Goal: Task Accomplishment & Management: Manage account settings

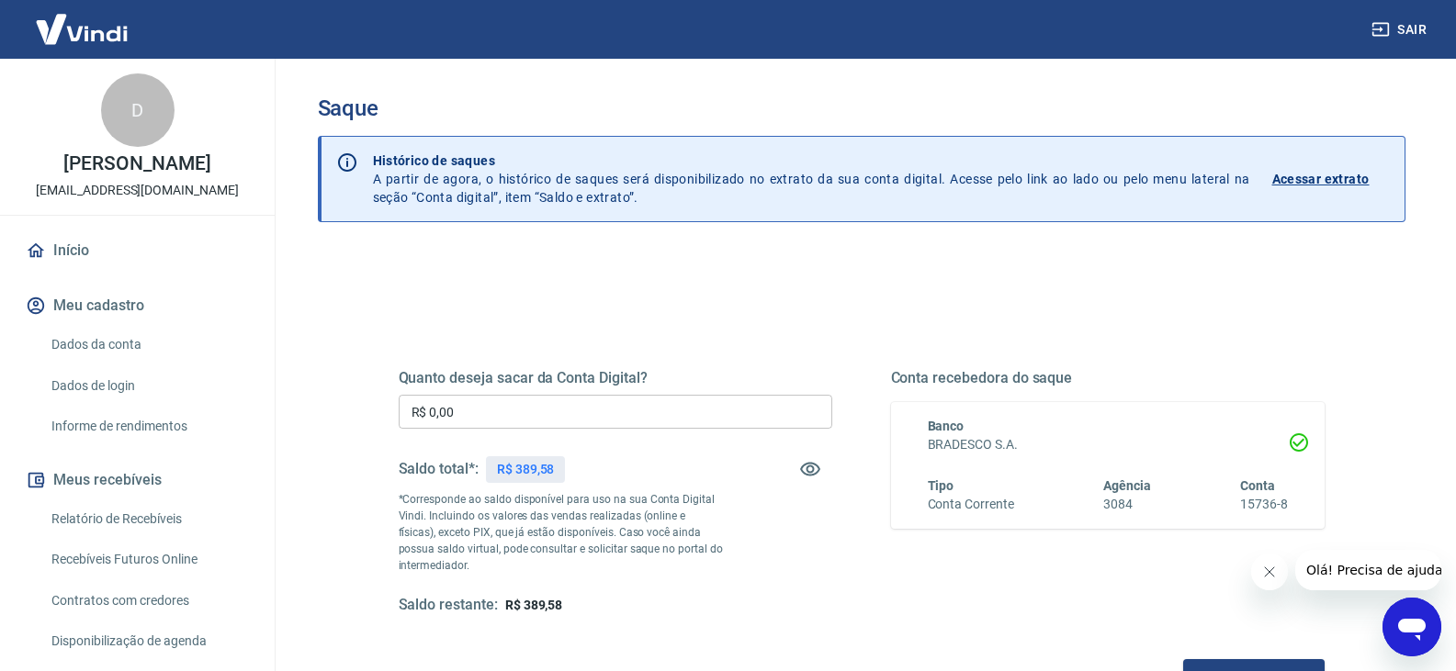
click at [501, 409] on input "R$ 0,00" at bounding box center [615, 412] width 433 height 34
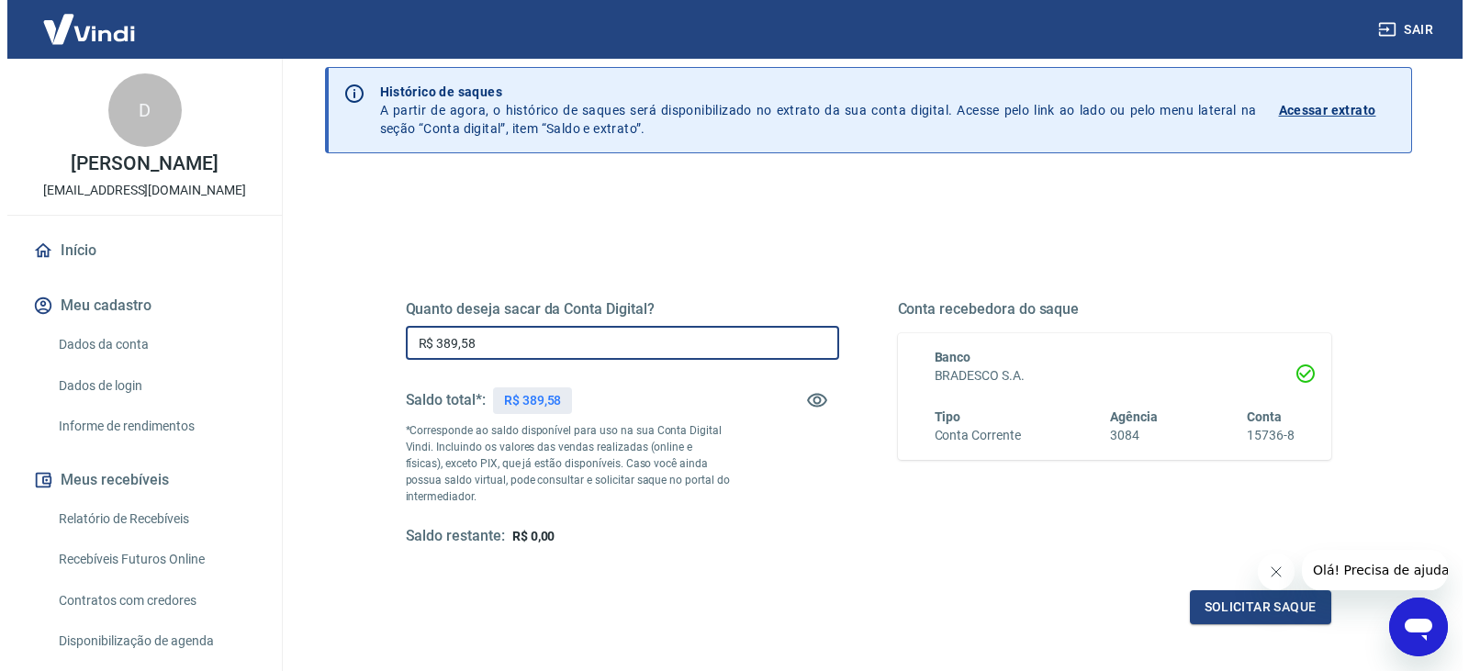
scroll to position [237, 0]
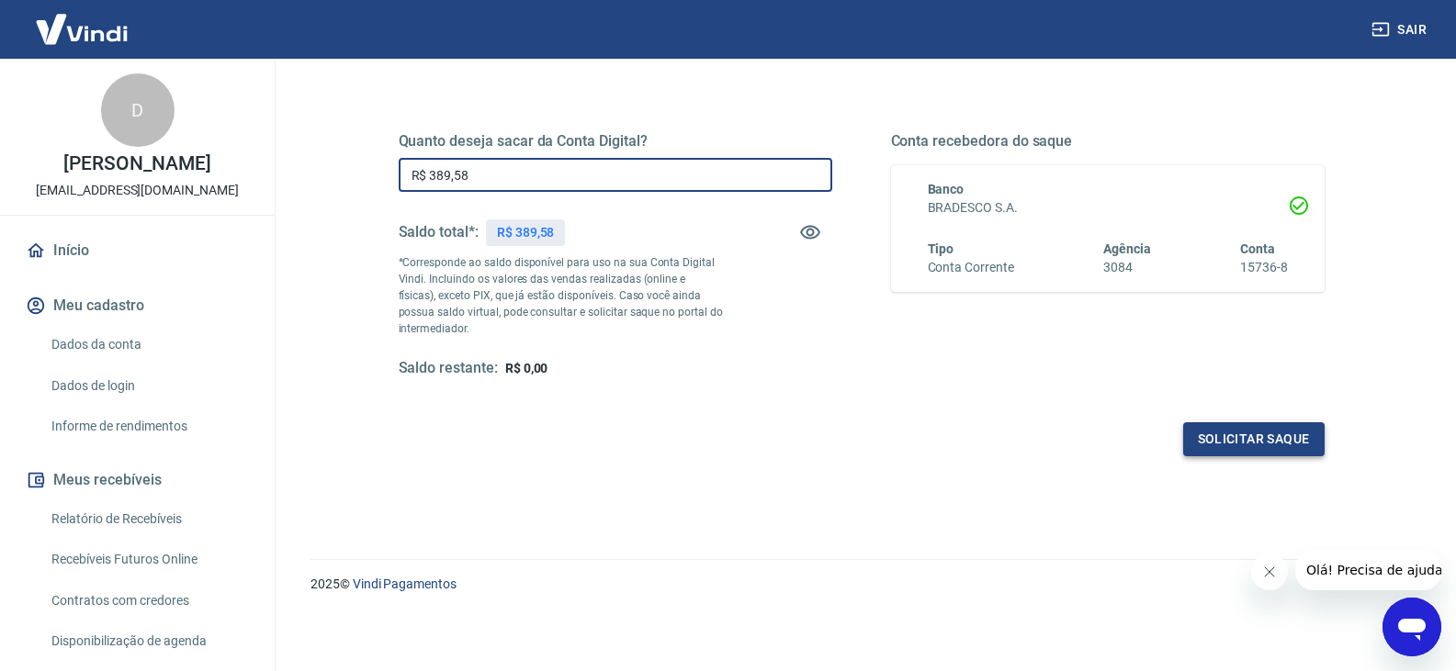
type input "R$ 389,58"
click at [1269, 445] on button "Solicitar saque" at bounding box center [1253, 439] width 141 height 34
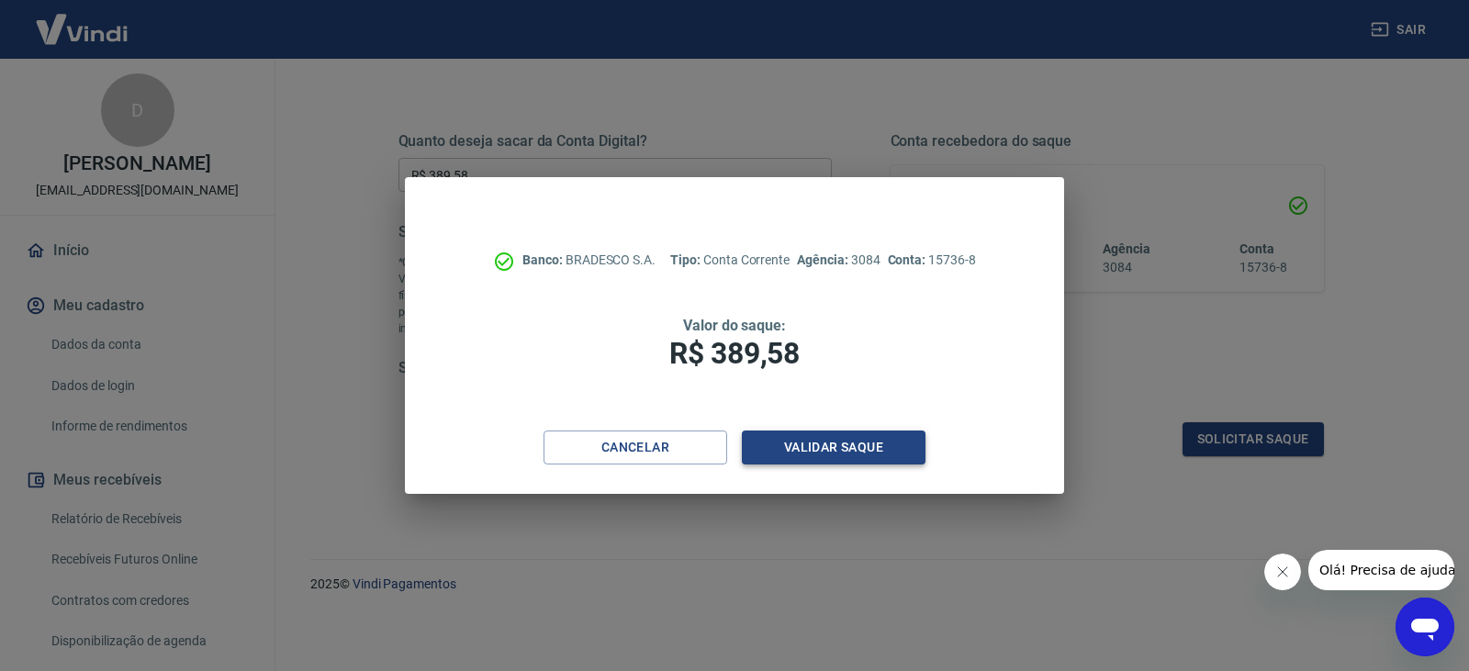
click at [863, 460] on button "Validar saque" at bounding box center [834, 448] width 184 height 34
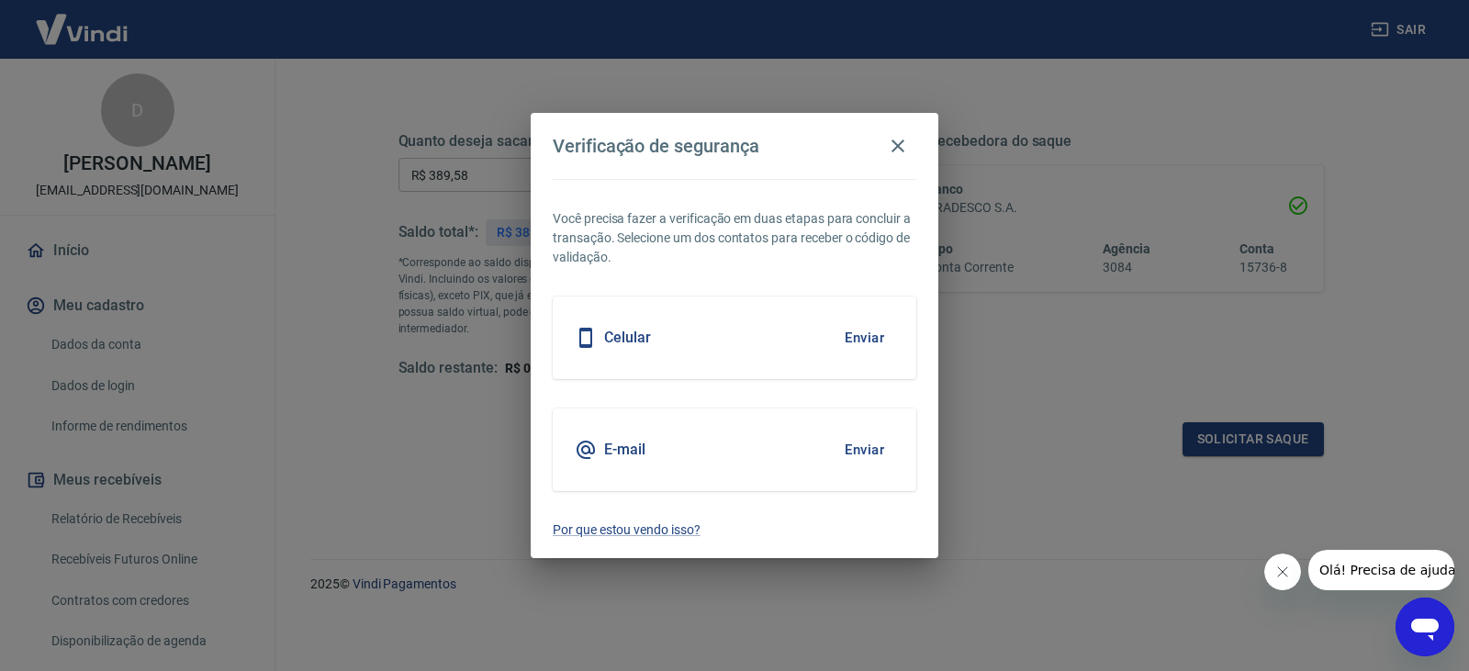
click at [856, 321] on button "Enviar" at bounding box center [865, 338] width 60 height 39
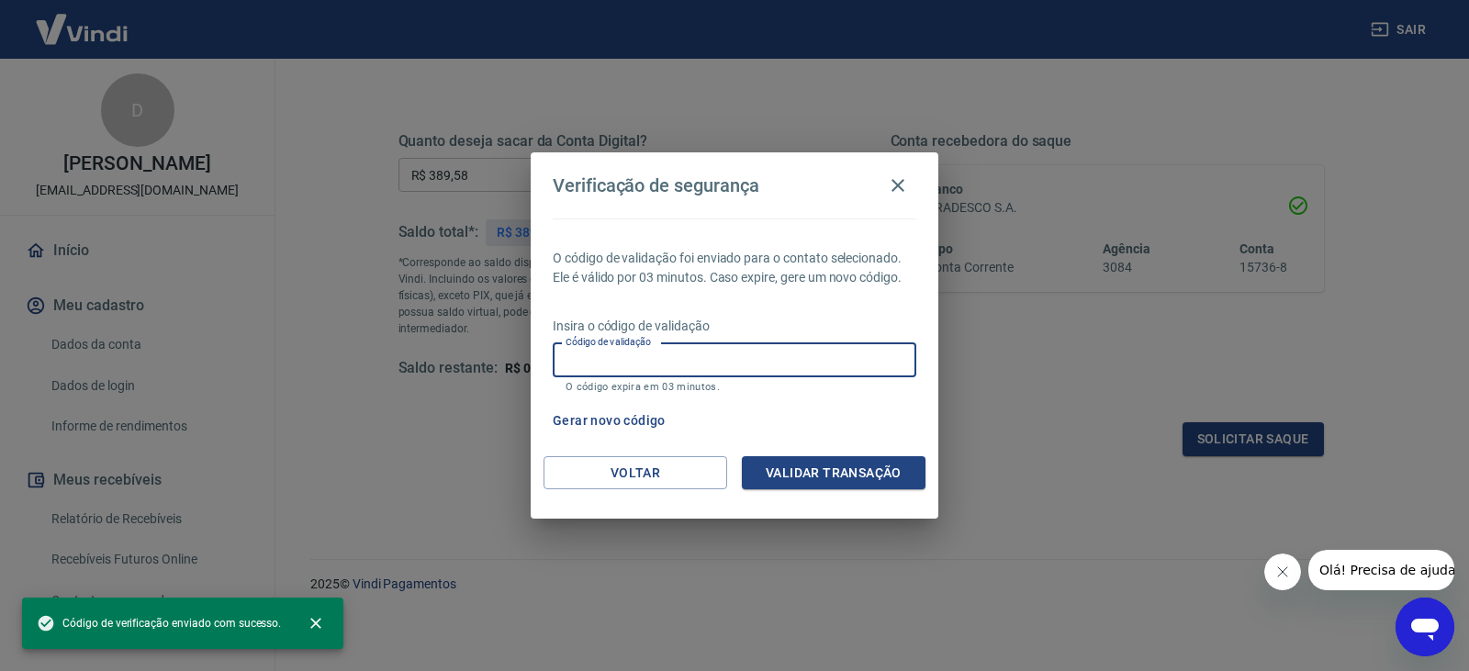
click at [863, 360] on input "Código de validação" at bounding box center [735, 360] width 364 height 34
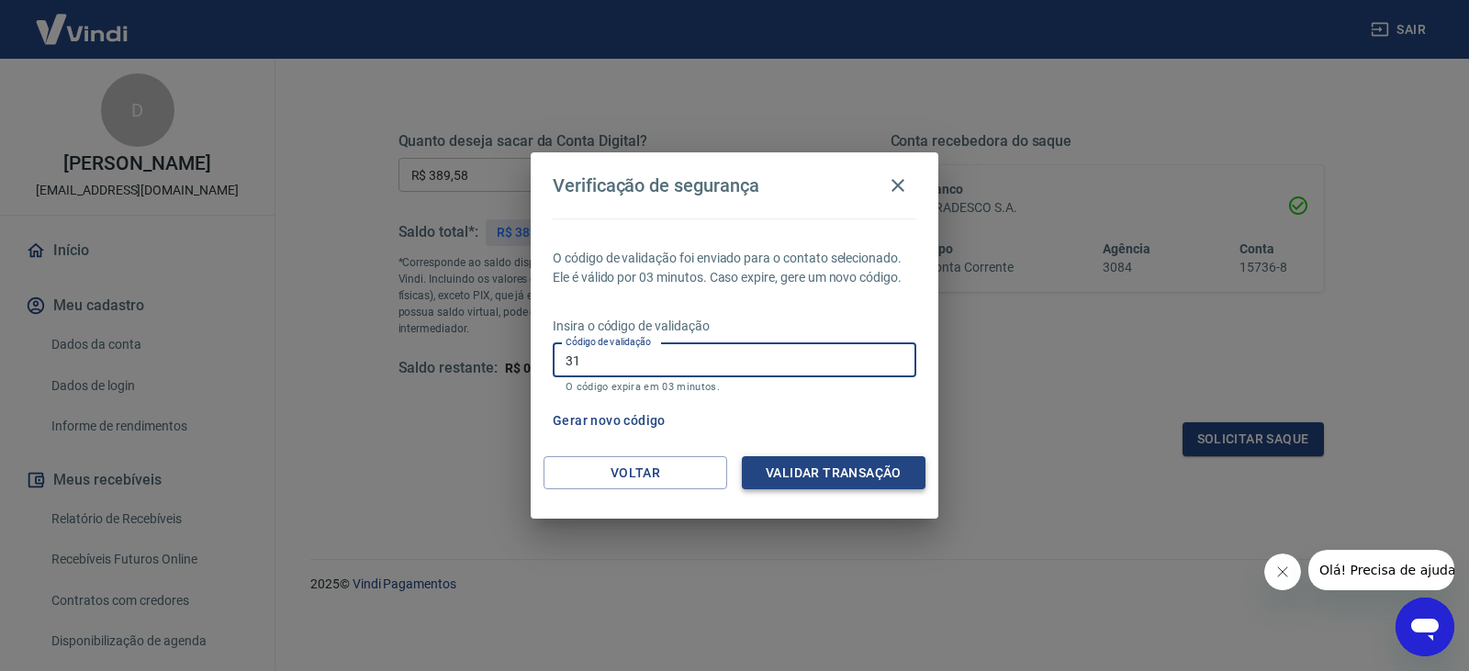
type input "3"
type input "325983"
click at [783, 463] on button "Validar transação" at bounding box center [834, 473] width 184 height 34
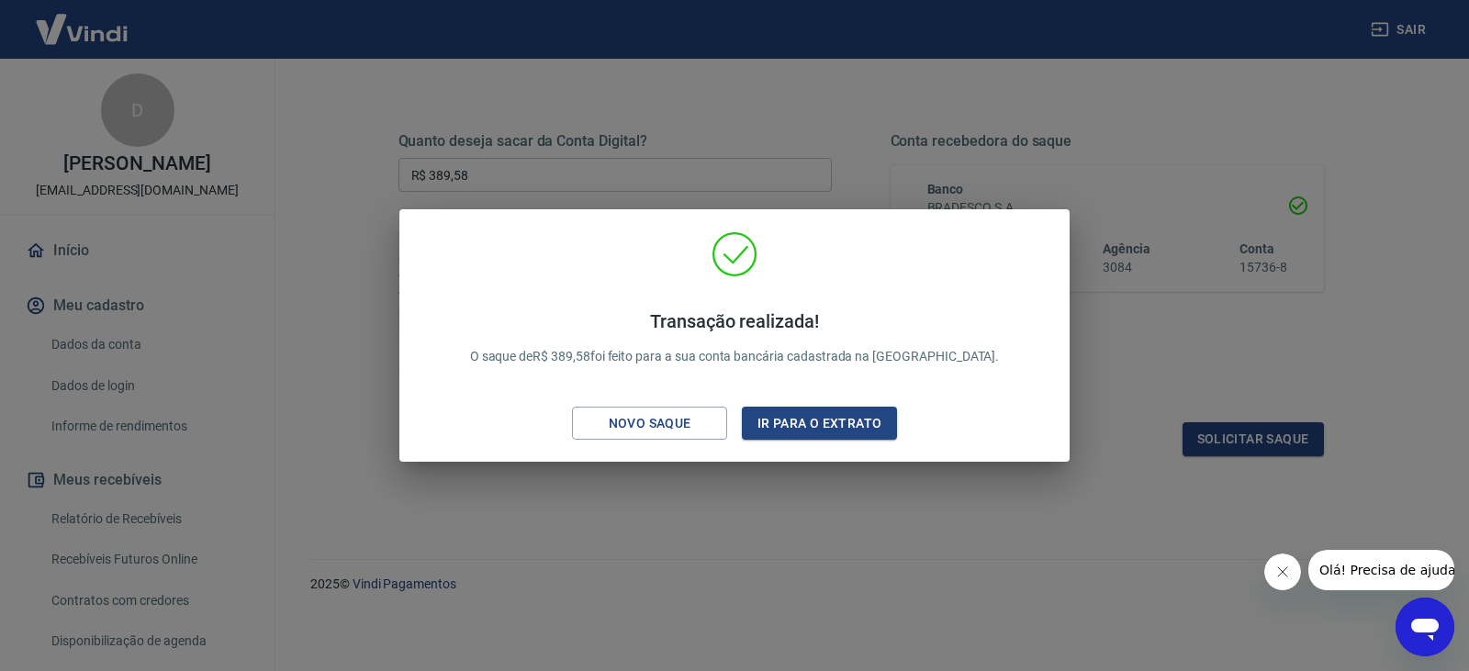
click at [464, 55] on div "Transação realizada! O saque de R$ 389,58 foi feito para a sua conta bancária c…" at bounding box center [734, 335] width 1469 height 671
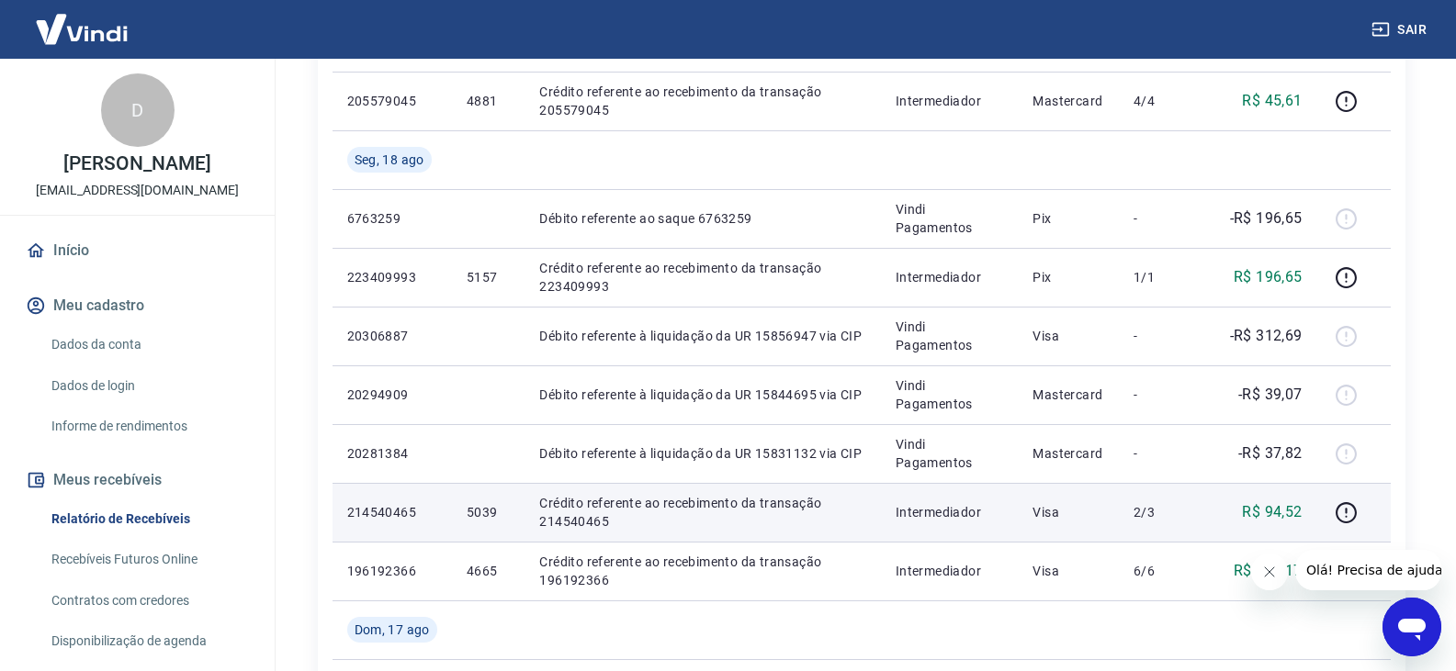
scroll to position [459, 0]
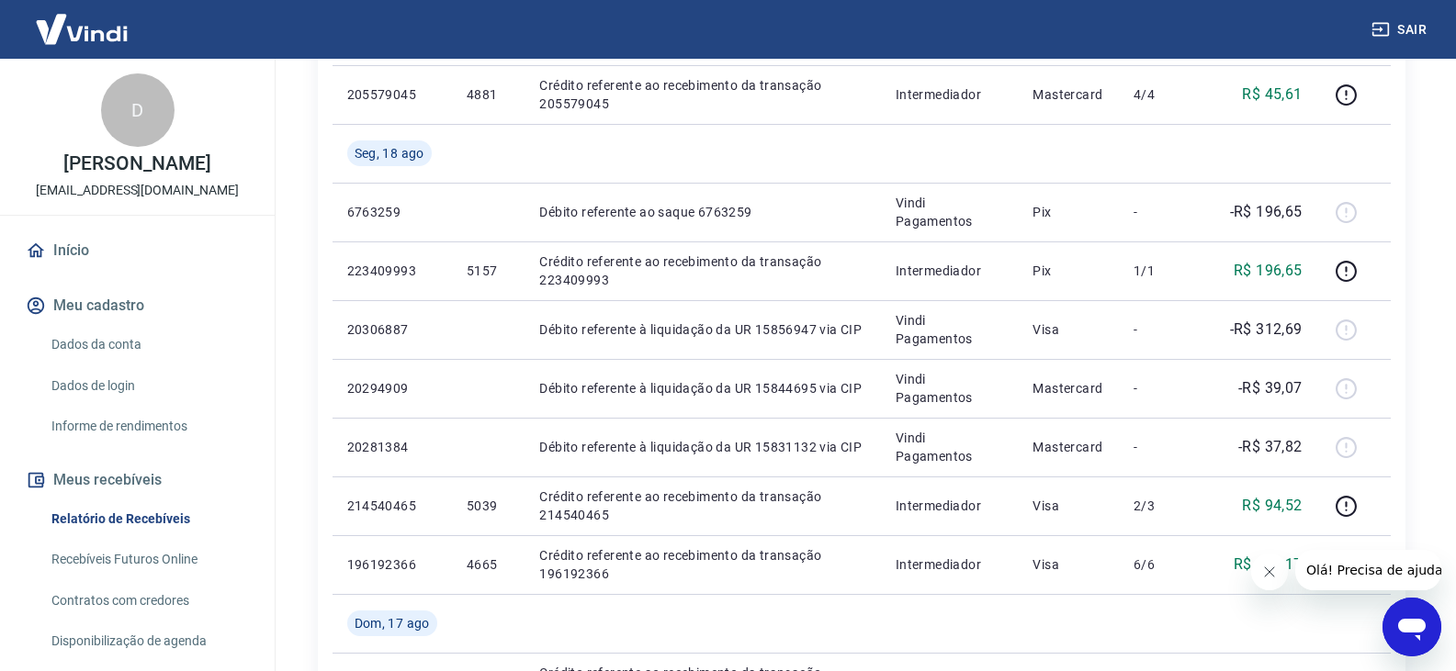
click at [1267, 572] on icon "Fechar mensagem da empresa" at bounding box center [1268, 572] width 15 height 15
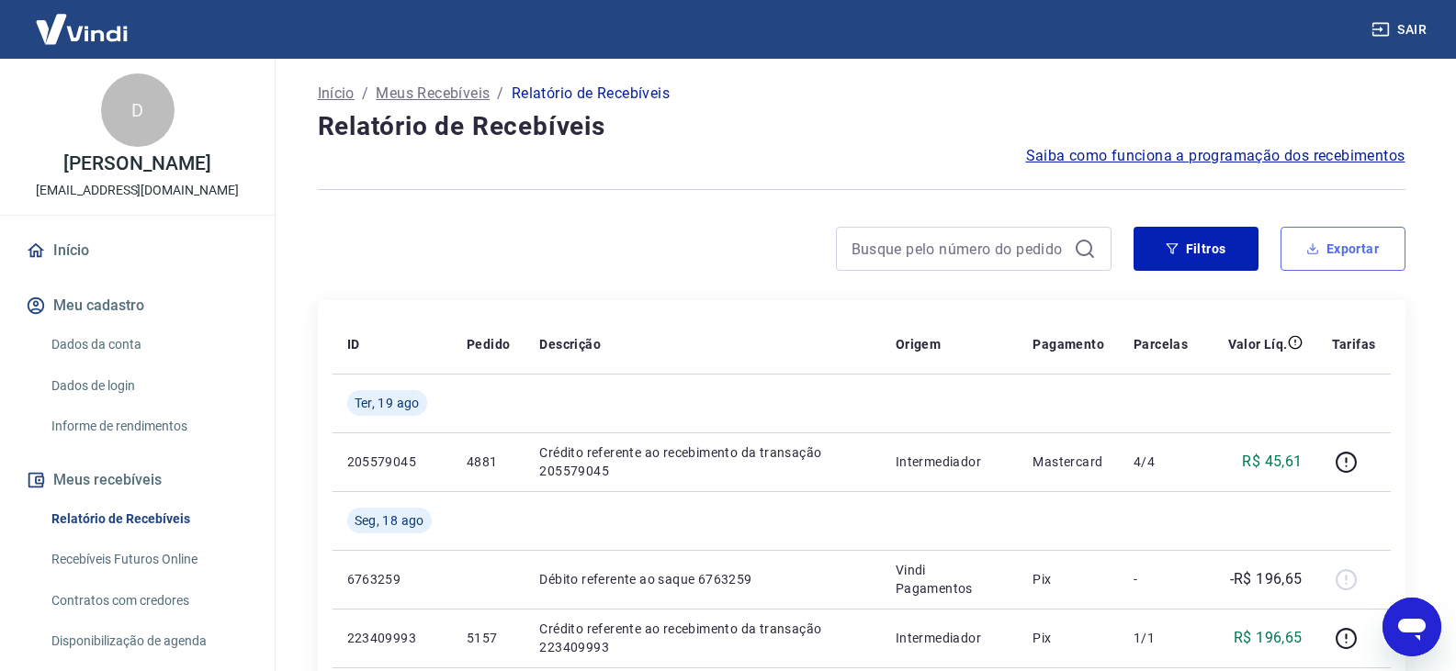
click at [1310, 246] on icon "button" at bounding box center [1312, 248] width 13 height 13
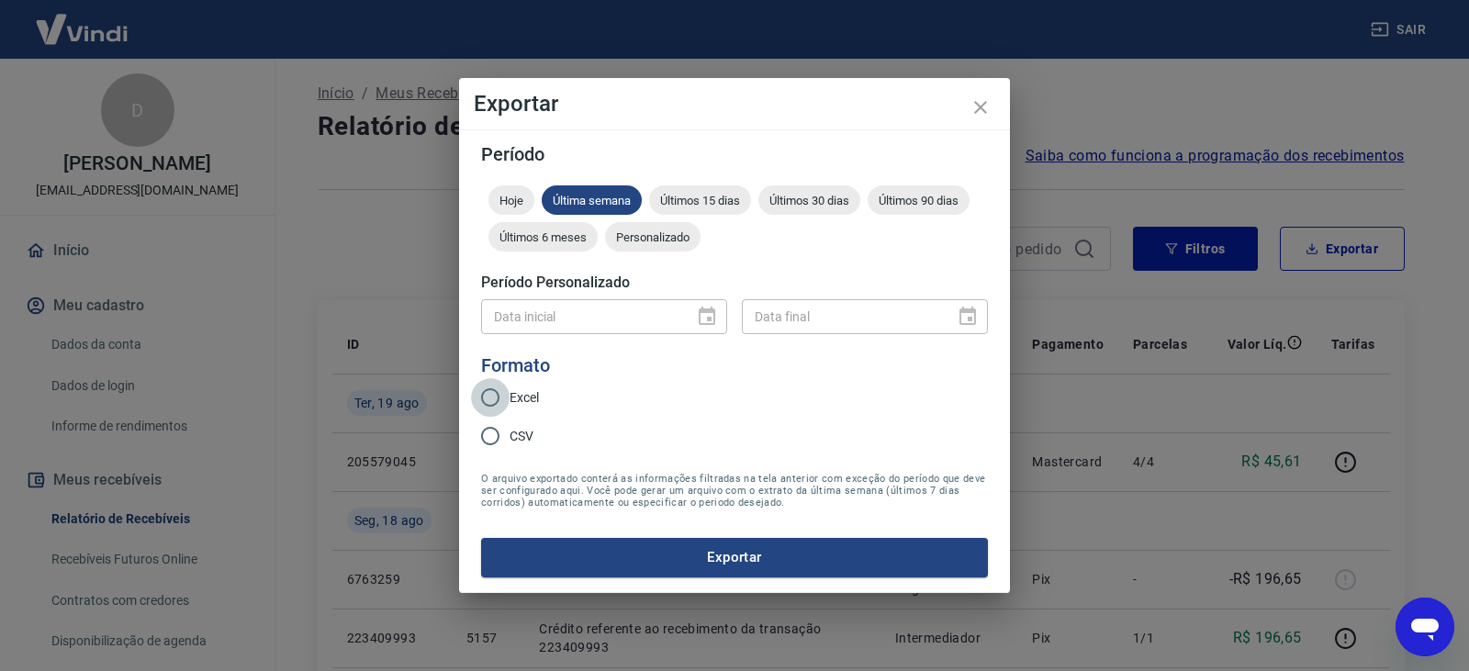
click at [504, 398] on input "Excel" at bounding box center [490, 397] width 39 height 39
radio input "true"
click at [658, 296] on div "Data inicial Data inicial Data final Data final" at bounding box center [734, 314] width 507 height 45
click at [675, 234] on span "Personalizado" at bounding box center [653, 238] width 96 height 14
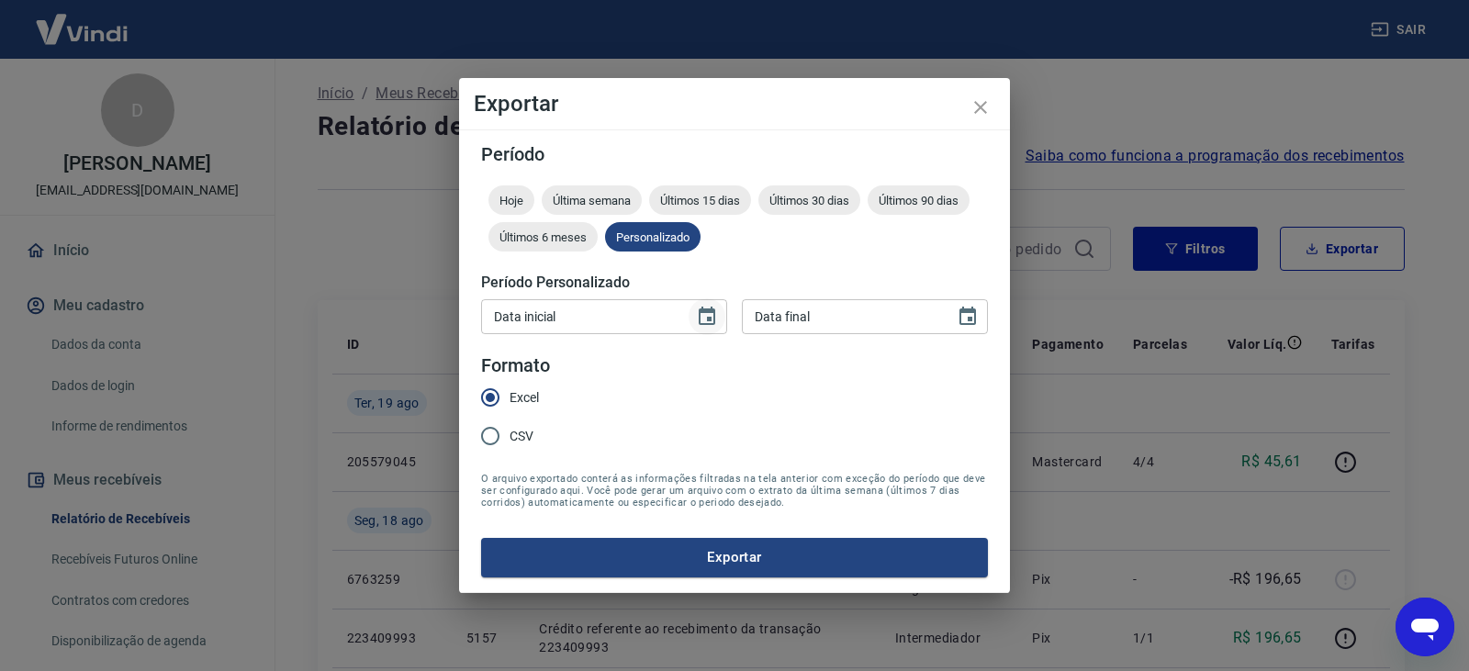
click at [707, 310] on icon "Choose date" at bounding box center [707, 316] width 17 height 18
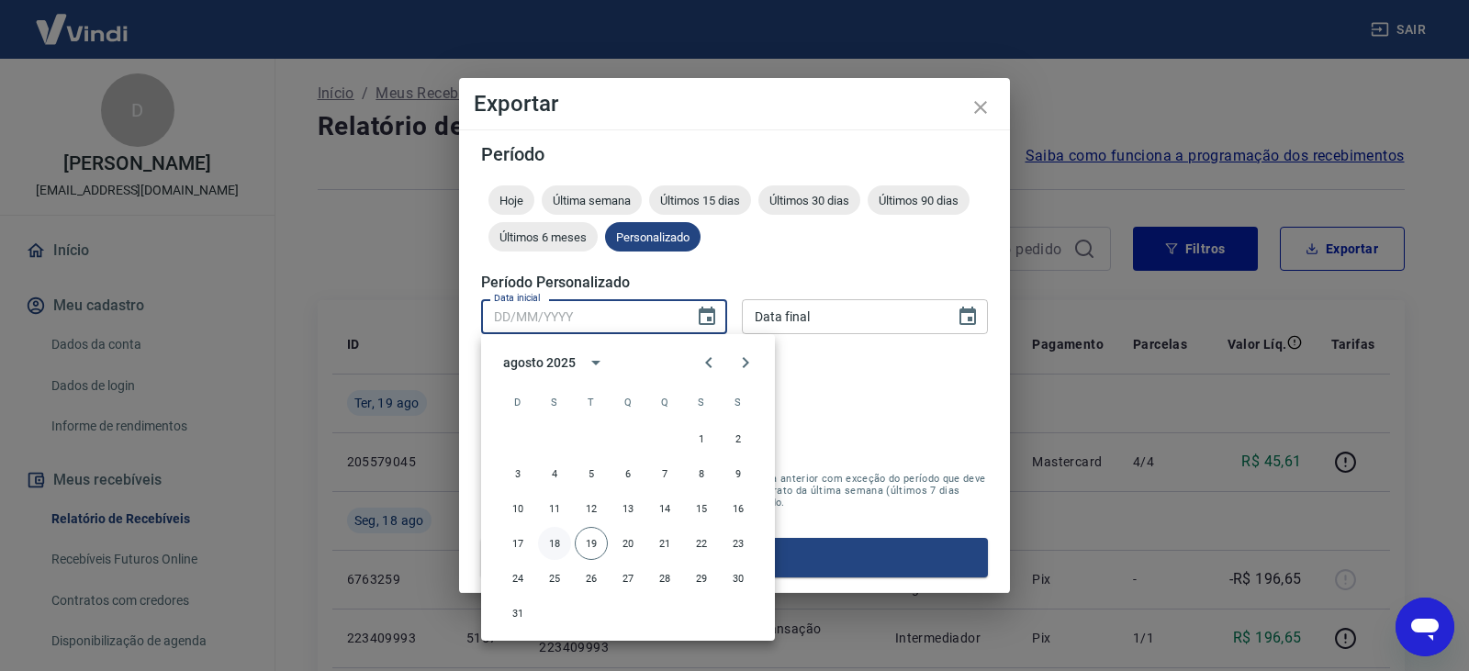
click at [550, 536] on button "18" at bounding box center [554, 543] width 33 height 33
type input "18/08/2025"
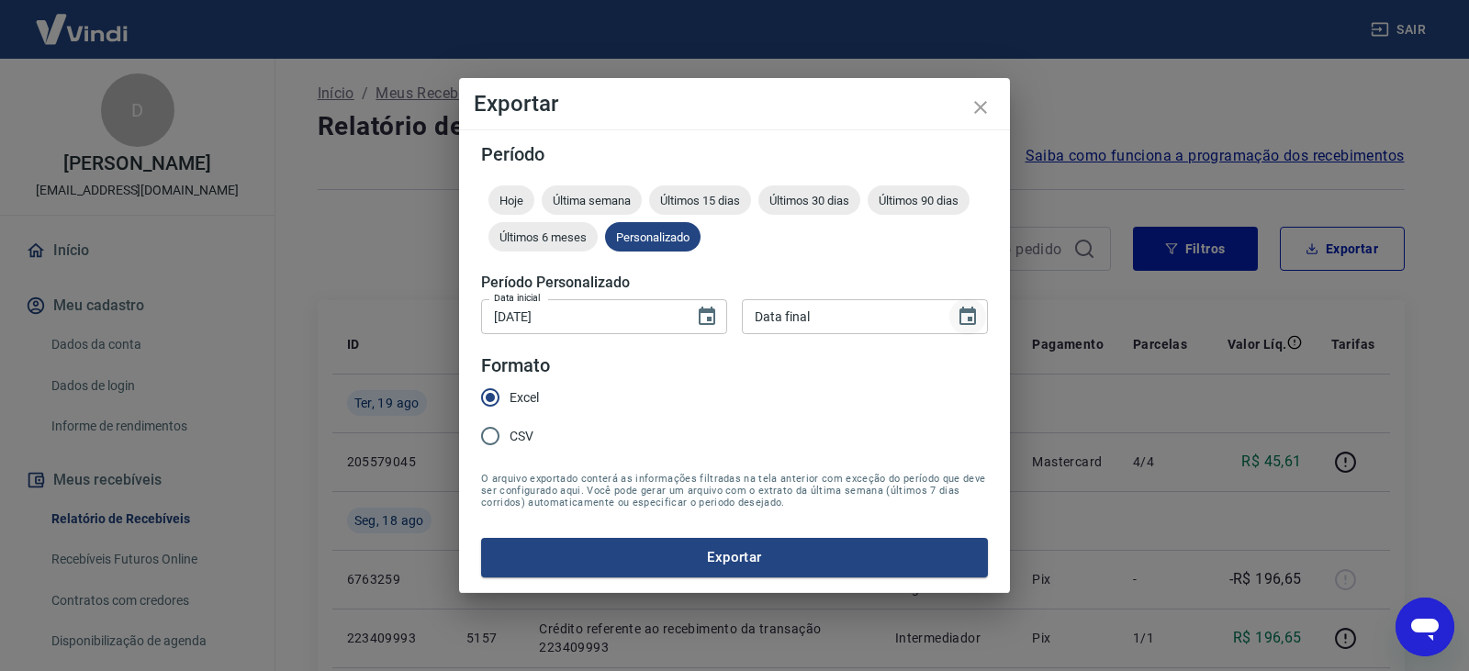
click at [969, 310] on icon "Choose date" at bounding box center [968, 316] width 17 height 18
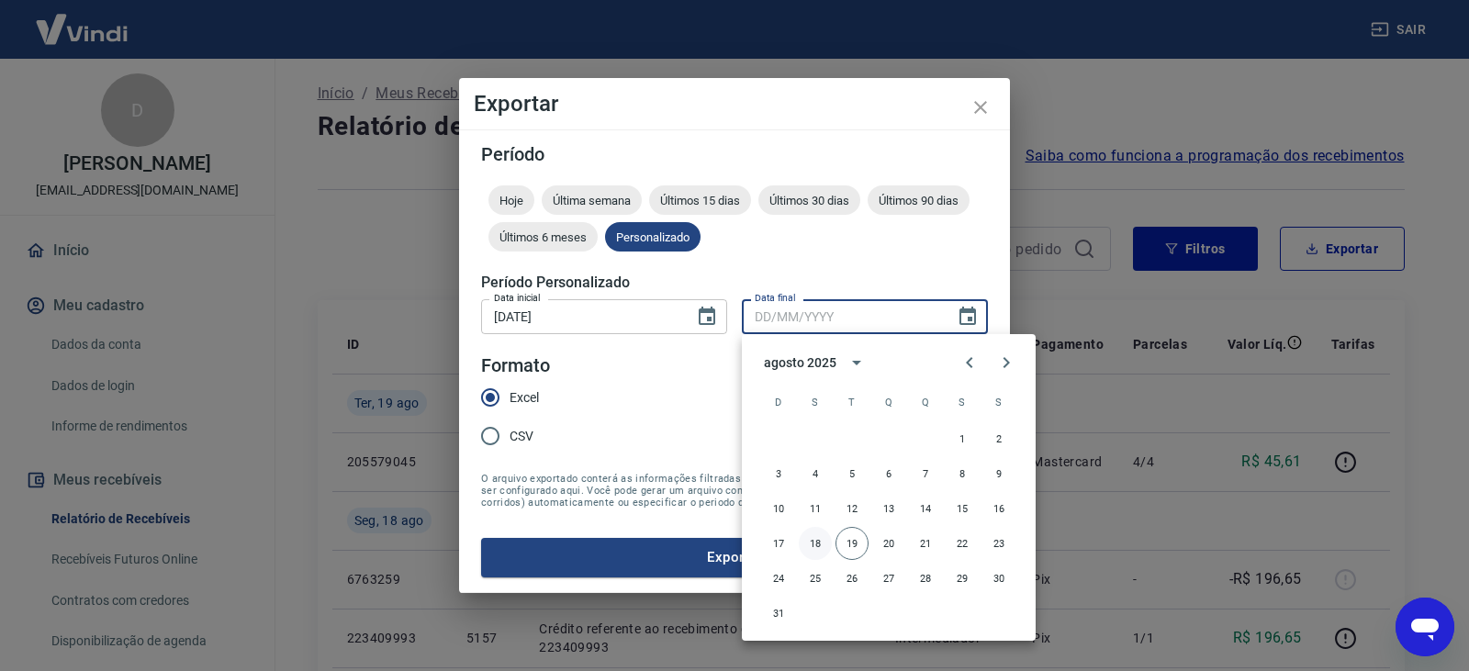
click at [828, 538] on button "18" at bounding box center [815, 543] width 33 height 33
type input "18/08/2025"
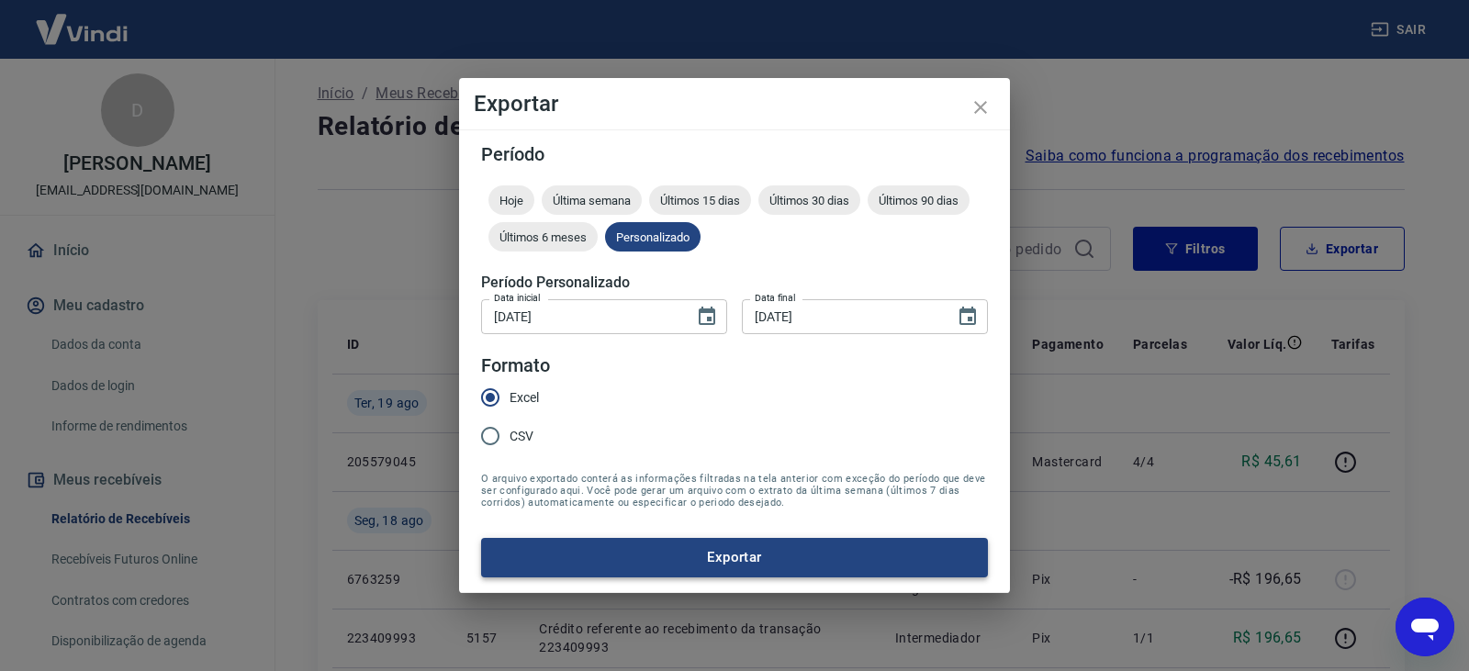
click at [527, 547] on button "Exportar" at bounding box center [734, 557] width 507 height 39
